Goal: Task Accomplishment & Management: Complete application form

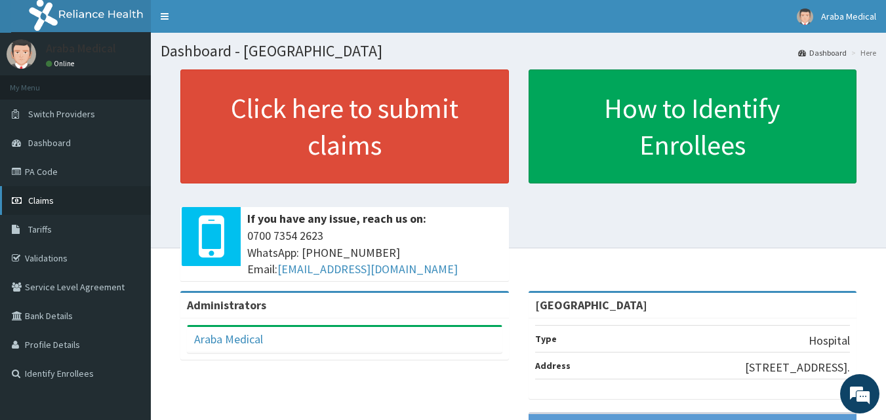
click at [69, 194] on link "Claims" at bounding box center [75, 200] width 151 height 29
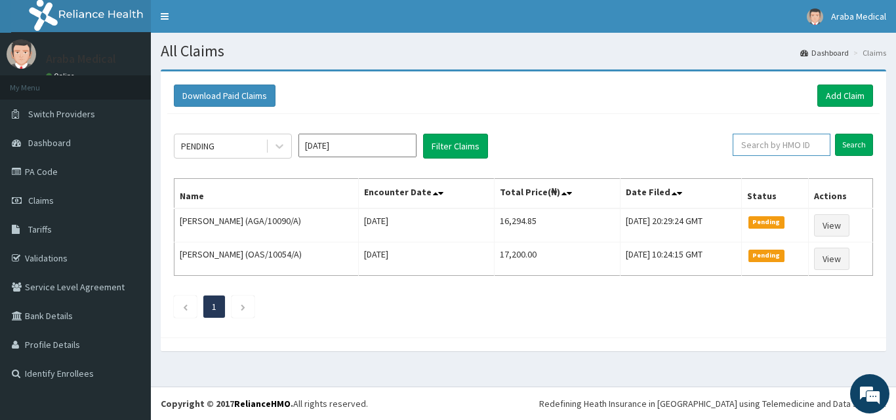
drag, startPoint x: 785, startPoint y: 146, endPoint x: 796, endPoint y: 148, distance: 11.3
click at [786, 144] on input "text" at bounding box center [781, 145] width 98 height 22
type input "DPM/10068/A"
click at [835, 134] on input "Search" at bounding box center [854, 145] width 38 height 22
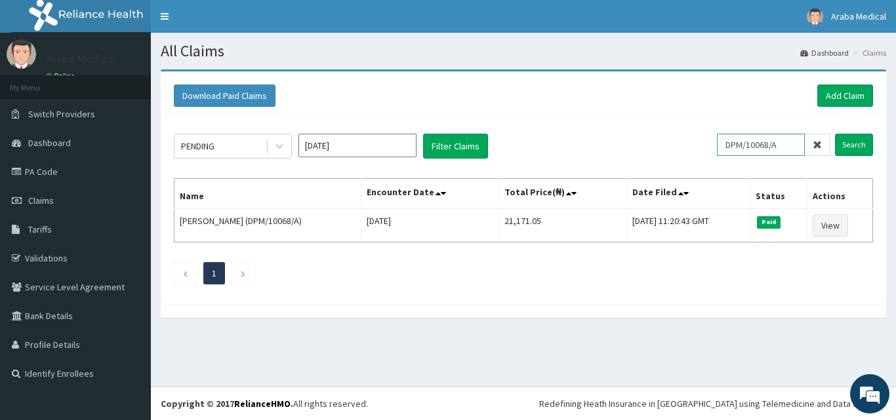
click at [752, 149] on input "DPM/10068/A" at bounding box center [761, 145] width 88 height 22
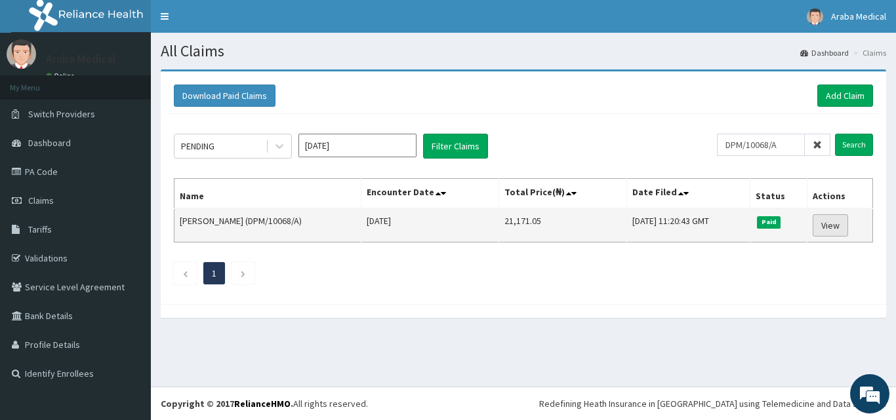
click at [832, 225] on link "View" at bounding box center [830, 225] width 35 height 22
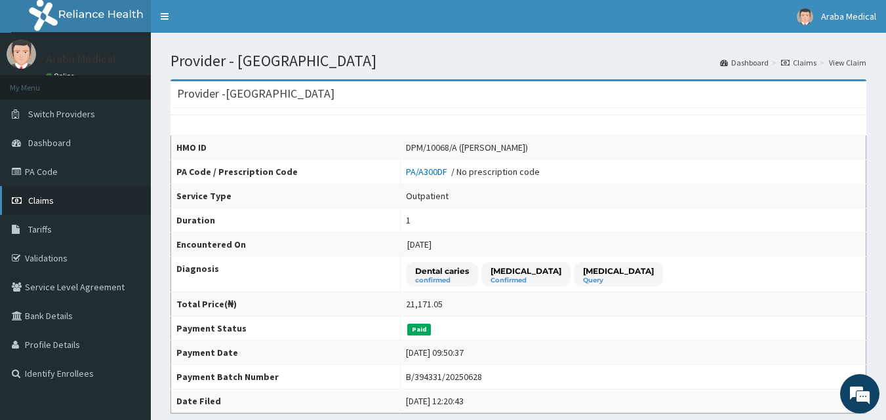
click at [63, 205] on link "Claims" at bounding box center [75, 200] width 151 height 29
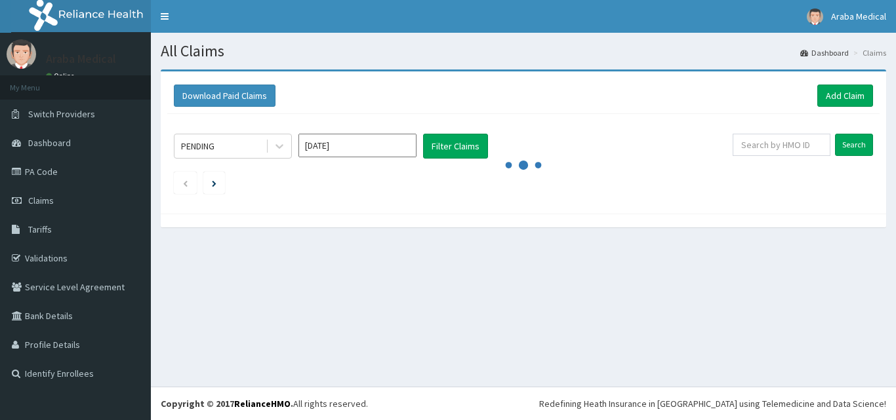
click at [785, 142] on input "text" at bounding box center [781, 145] width 98 height 22
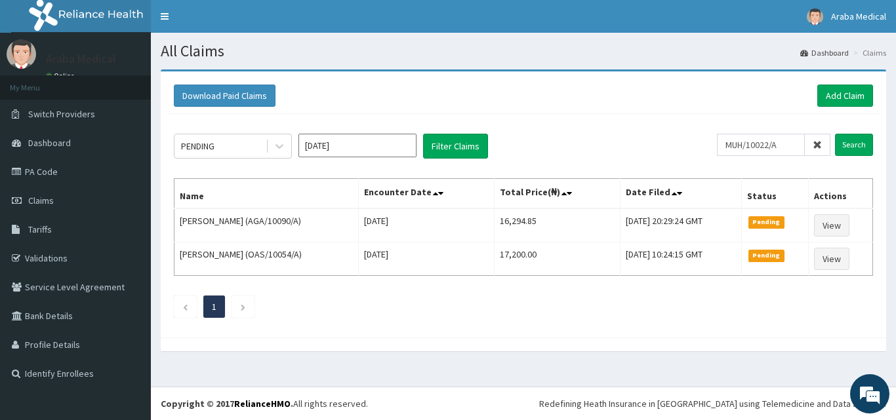
type input "MUH/10022/A"
click at [835, 134] on input "Search" at bounding box center [854, 145] width 38 height 22
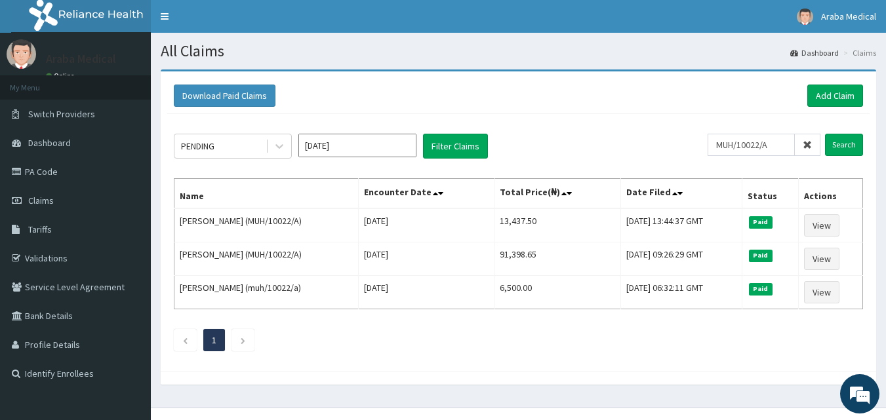
click at [746, 139] on input "MUH/10022/A" at bounding box center [751, 145] width 87 height 22
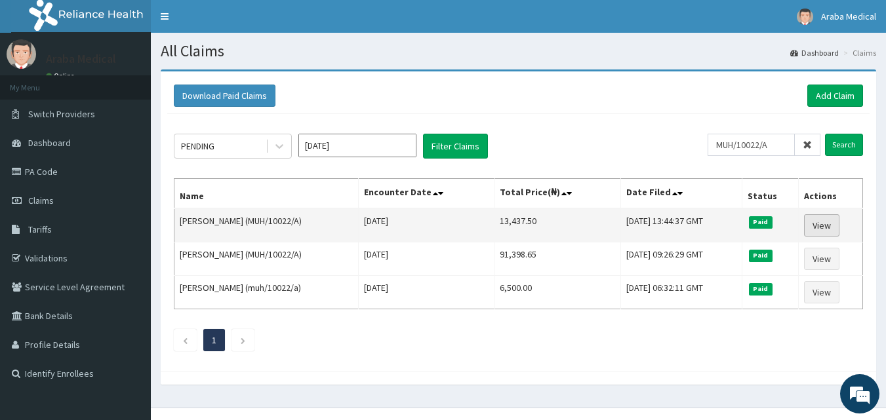
click at [814, 220] on link "View" at bounding box center [821, 225] width 35 height 22
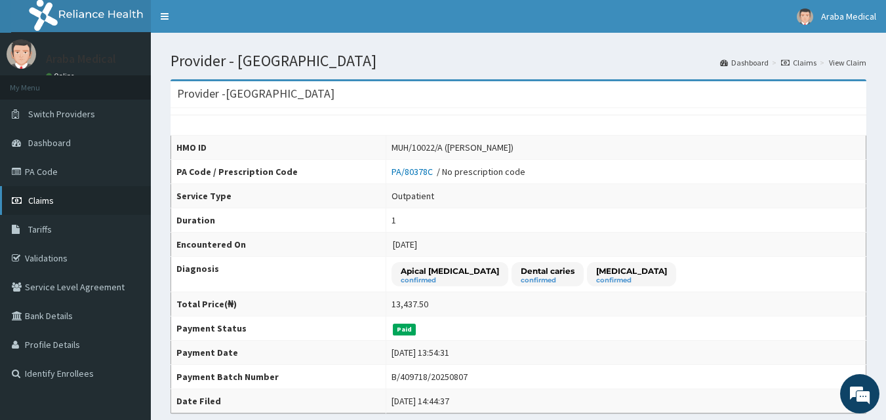
click at [36, 201] on span "Claims" at bounding box center [41, 201] width 26 height 12
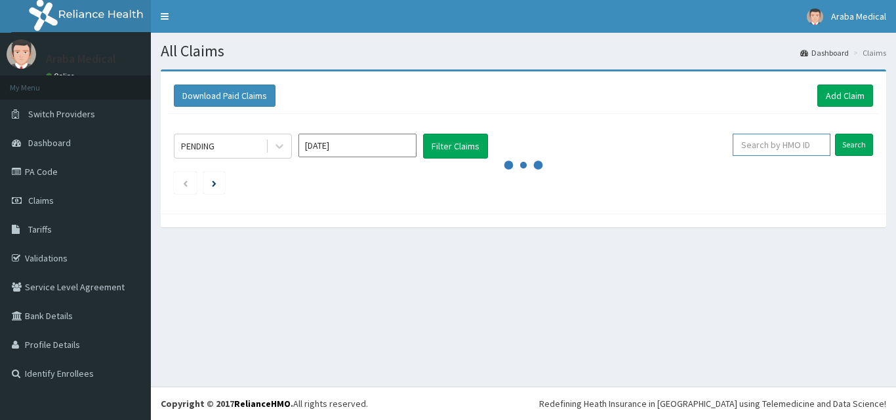
click at [767, 151] on input "text" at bounding box center [781, 145] width 98 height 22
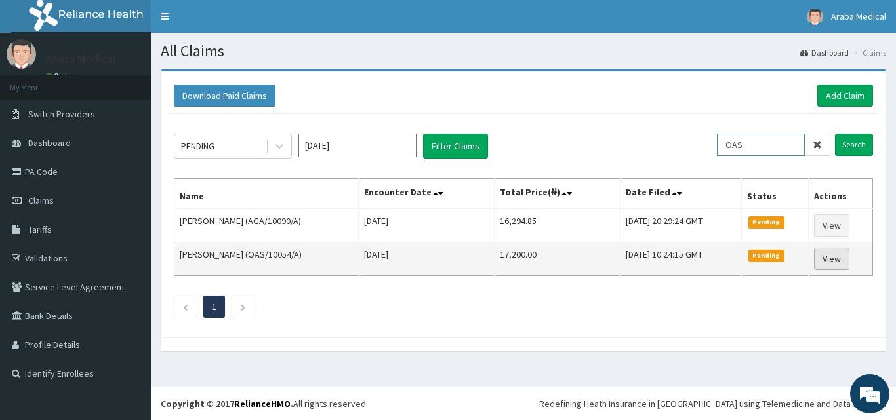
type input "OAS"
click at [830, 254] on link "View" at bounding box center [831, 259] width 35 height 22
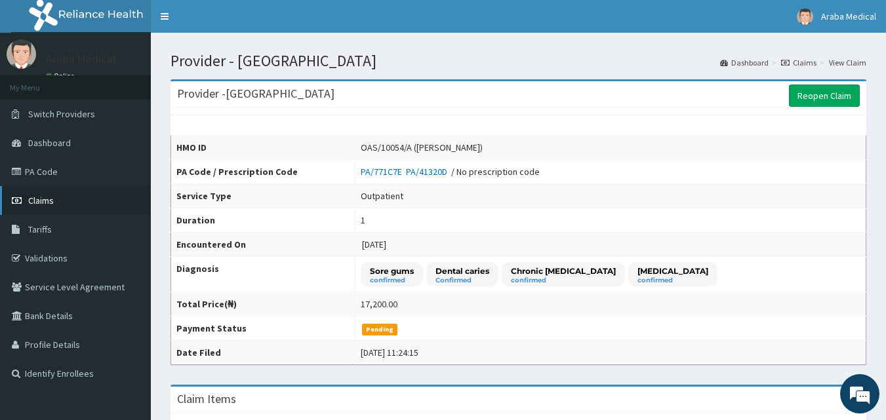
click at [37, 200] on span "Claims" at bounding box center [41, 201] width 26 height 12
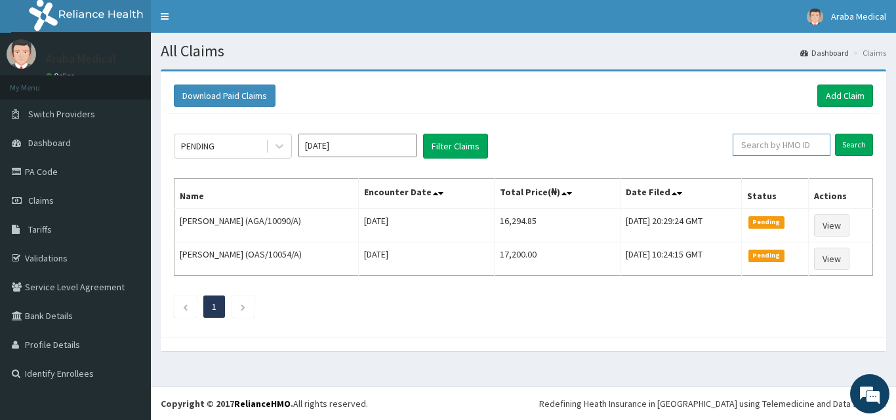
click at [769, 150] on input "text" at bounding box center [781, 145] width 98 height 22
click at [835, 134] on input "Search" at bounding box center [854, 145] width 38 height 22
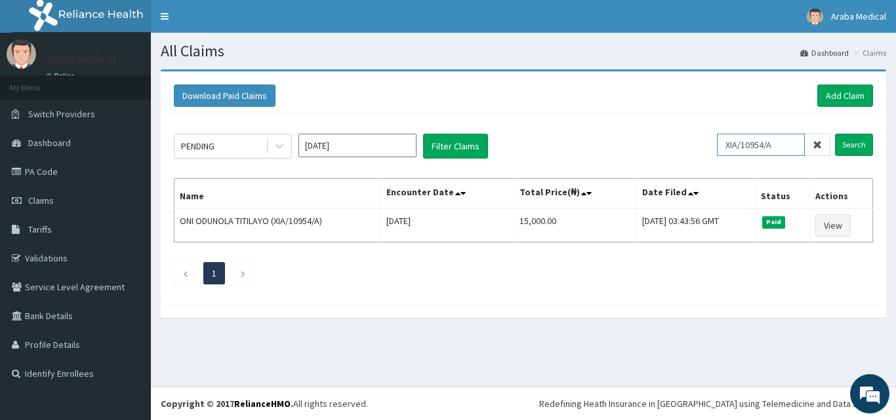
drag, startPoint x: 784, startPoint y: 145, endPoint x: 676, endPoint y: 140, distance: 108.3
click at [679, 142] on div "PENDING Sep 2025 Filter Claims XIA/10954/A Search" at bounding box center [523, 146] width 699 height 25
paste input "MUH/10022"
type input "MUH/10022/A"
click at [835, 134] on input "Search" at bounding box center [854, 145] width 38 height 22
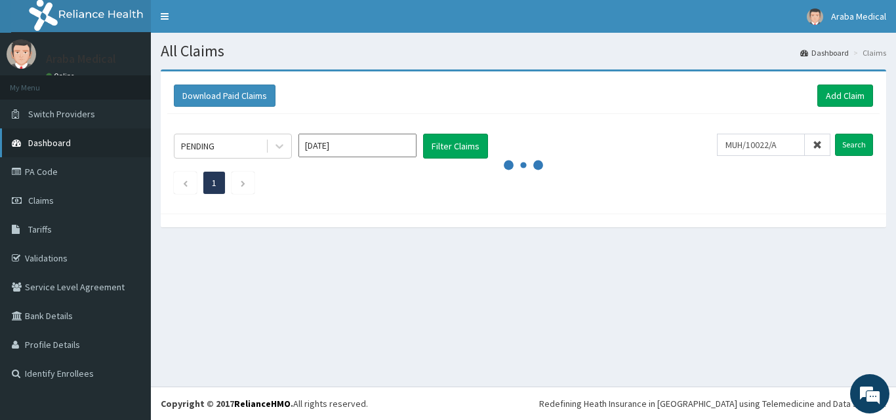
click at [58, 142] on span "Dashboard" at bounding box center [49, 143] width 43 height 12
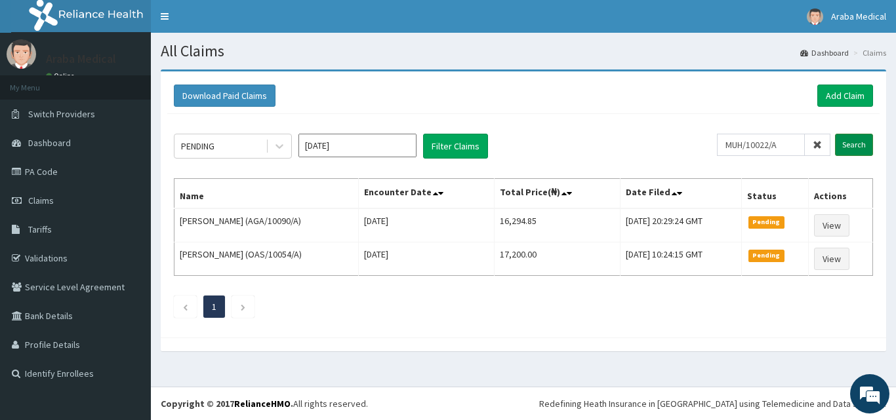
type input "MUH/10022/A"
click at [853, 148] on input "Search" at bounding box center [854, 145] width 38 height 22
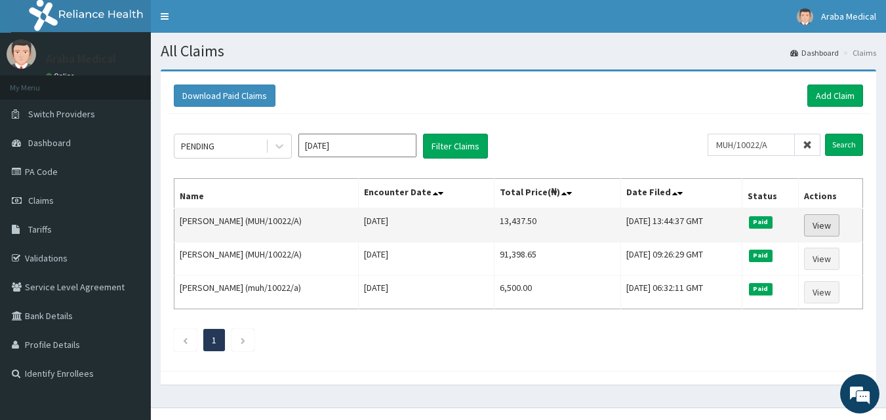
click at [816, 223] on link "View" at bounding box center [821, 225] width 35 height 22
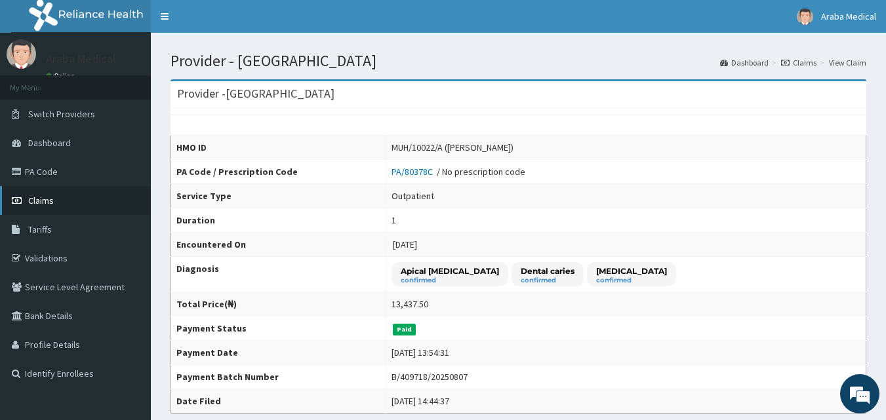
click at [24, 200] on icon at bounding box center [18, 200] width 13 height 9
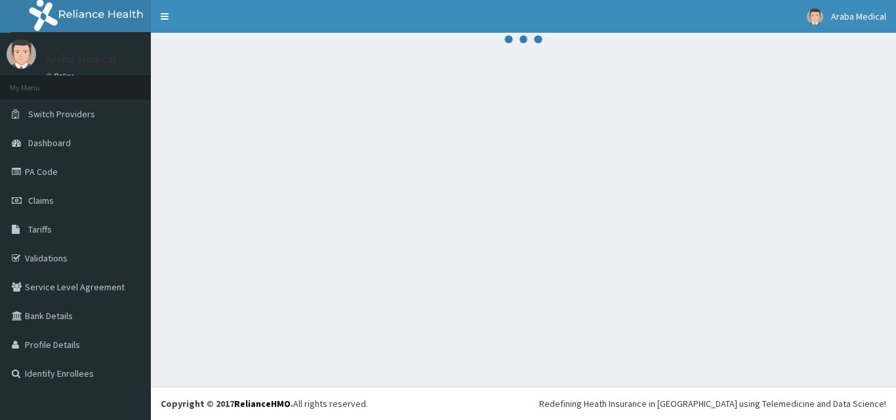
click at [32, 172] on link "PA Code" at bounding box center [75, 171] width 151 height 29
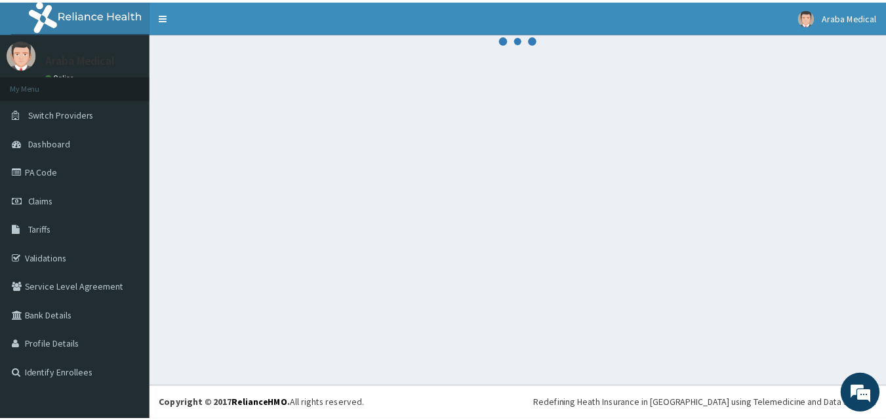
scroll to position [328, 0]
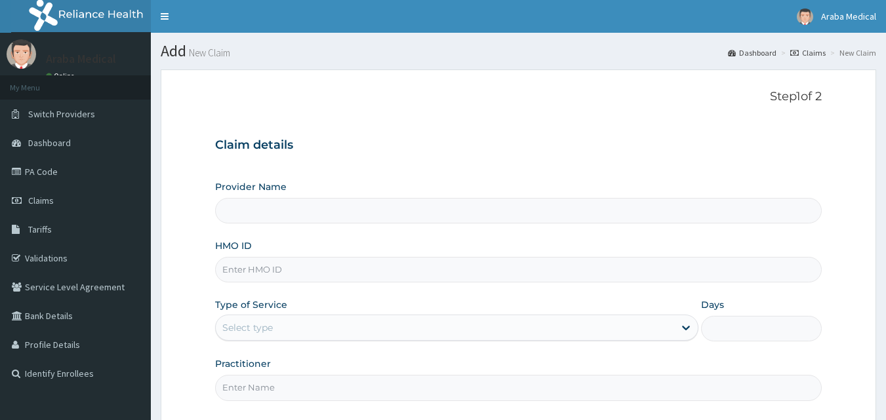
type input "Araba Medical Centre"
click at [353, 273] on input "HMO ID" at bounding box center [518, 270] width 607 height 26
type input "WEC/10011/A"
click at [293, 332] on div "Select type" at bounding box center [445, 327] width 458 height 21
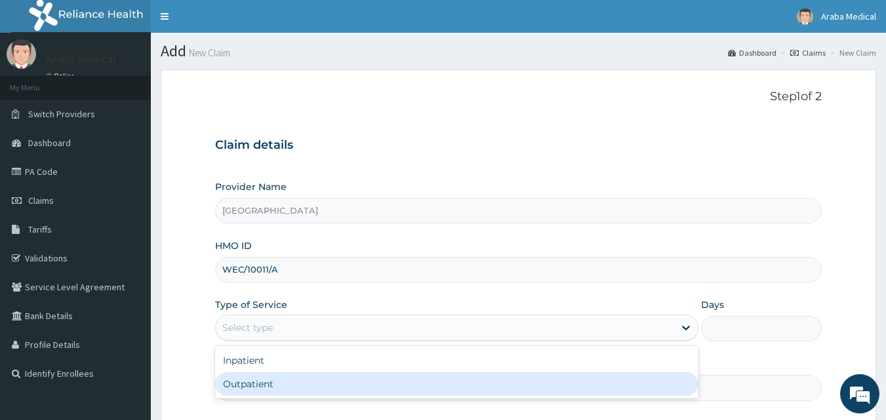
click at [306, 382] on div "Outpatient" at bounding box center [456, 384] width 483 height 24
type input "1"
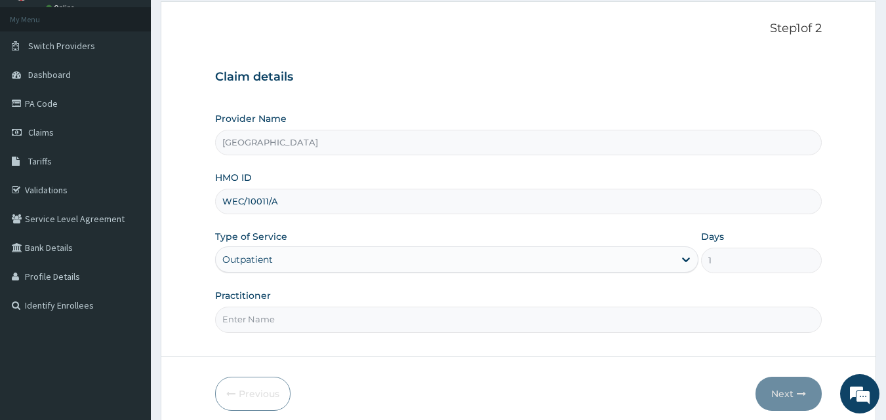
scroll to position [123, 0]
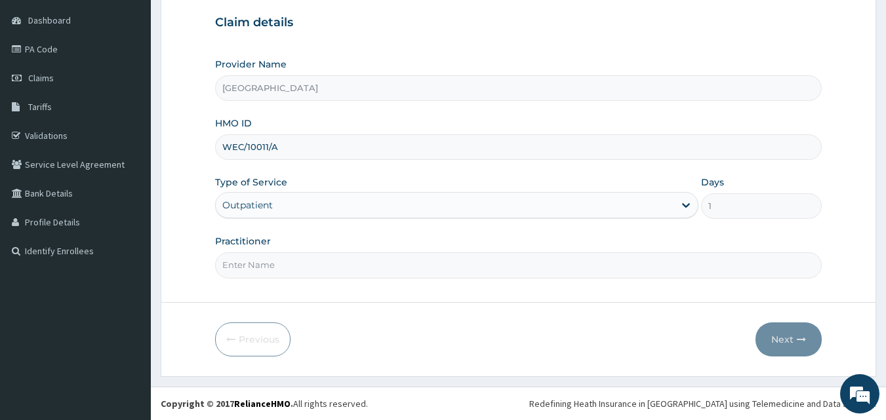
click at [348, 284] on form "Step 1 of 2 Claim details Provider Name Araba Medical Centre HMO ID WEC/10011/A…" at bounding box center [518, 162] width 715 height 430
click at [371, 268] on input "Practitioner" at bounding box center [518, 265] width 607 height 26
type input "DR FUNMI"
click at [787, 340] on button "Next" at bounding box center [788, 340] width 66 height 34
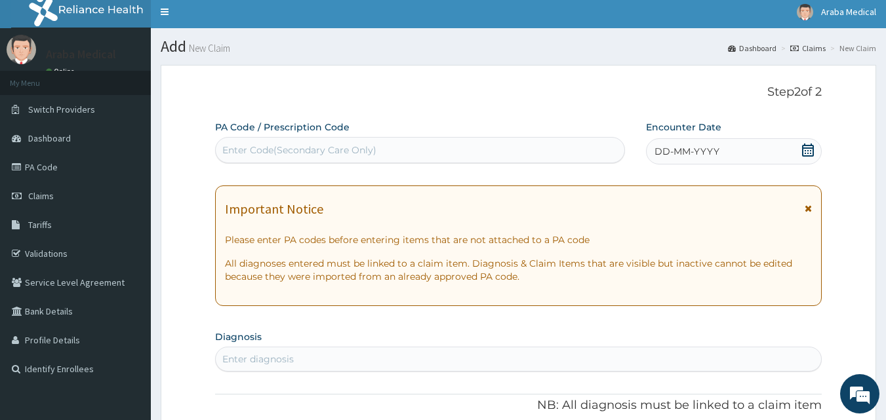
scroll to position [0, 0]
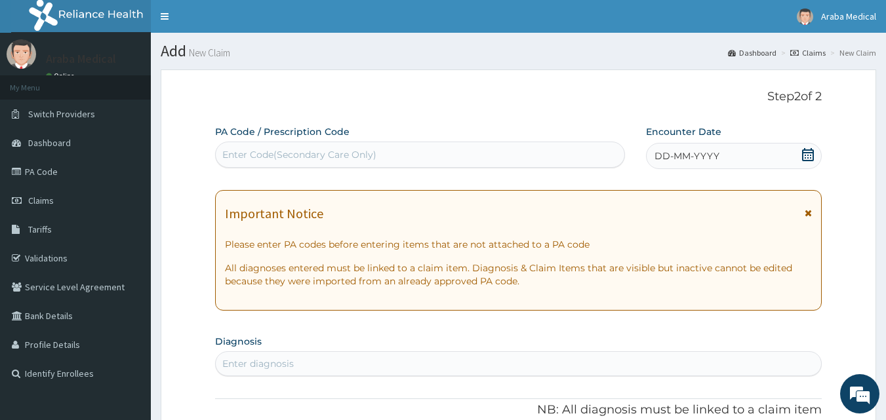
click at [431, 147] on div "Enter Code(Secondary Care Only)" at bounding box center [420, 154] width 409 height 21
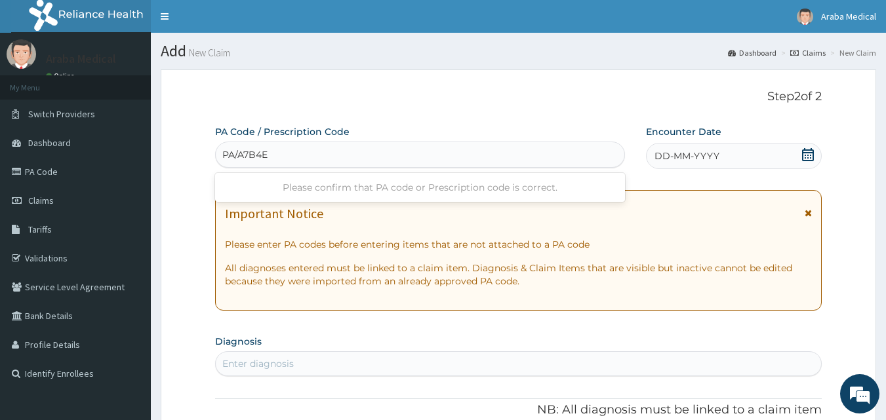
type input "PA/A7B4EA"
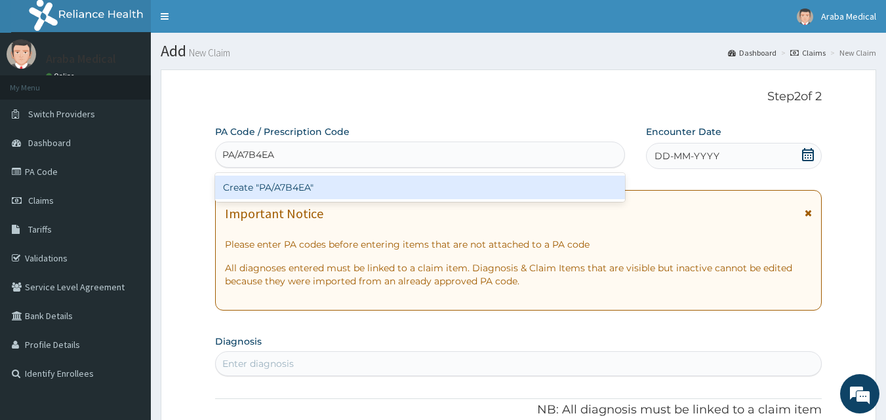
click at [431, 189] on div "Create "PA/A7B4EA"" at bounding box center [420, 188] width 411 height 24
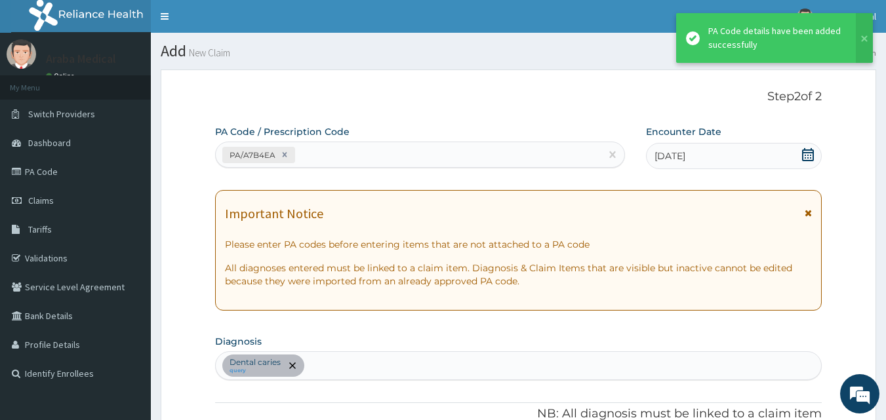
scroll to position [336, 0]
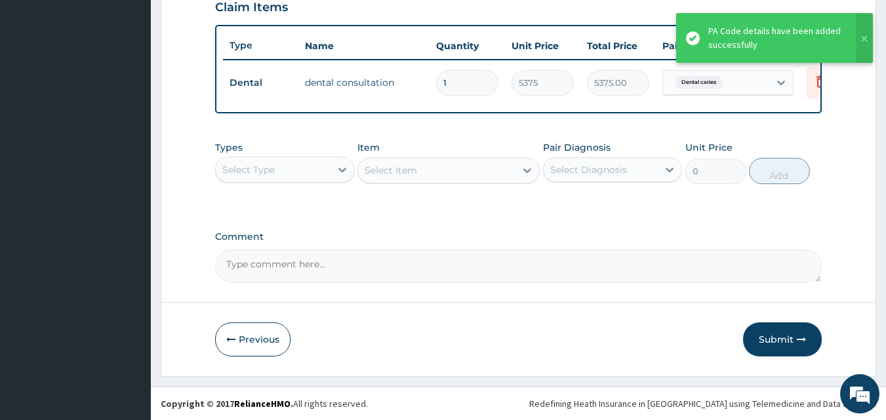
click at [774, 346] on button "Submit" at bounding box center [782, 340] width 79 height 34
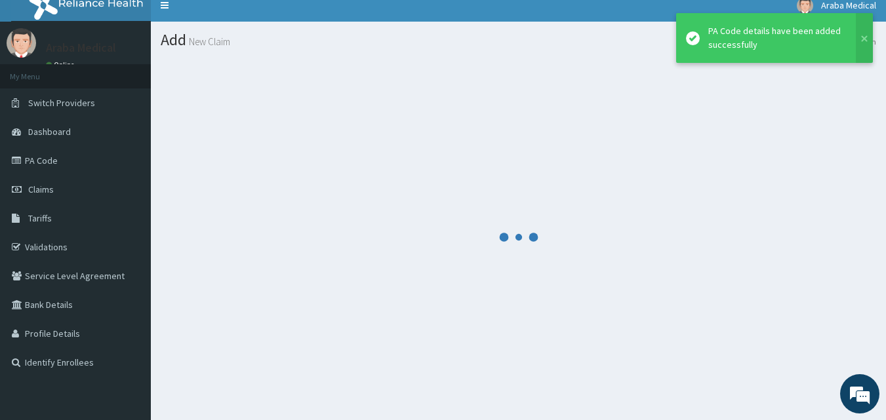
scroll to position [0, 0]
